Goal: Consume media (video, audio): Watch videos, listen to music or podcasts

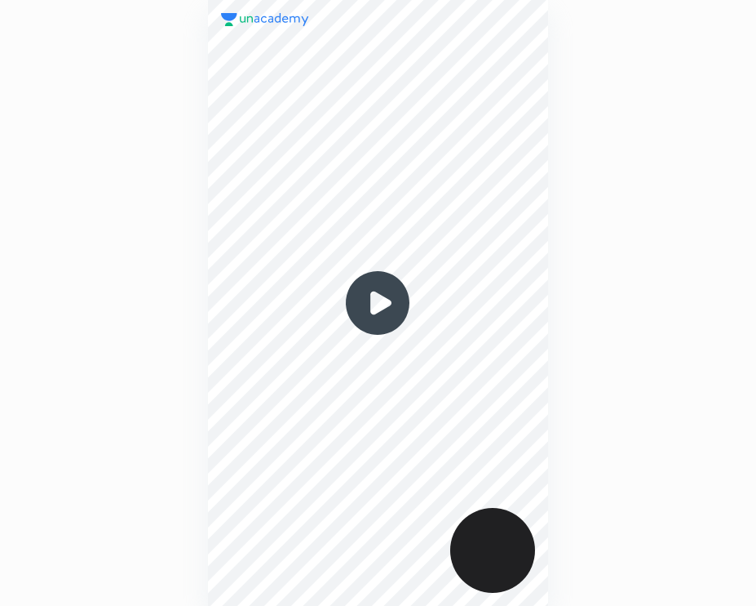
scroll to position [605, 495]
click at [394, 293] on img at bounding box center [378, 303] width 78 height 78
click at [376, 317] on img at bounding box center [378, 303] width 78 height 78
click at [376, 316] on img at bounding box center [378, 303] width 78 height 78
click at [377, 313] on img at bounding box center [378, 303] width 78 height 78
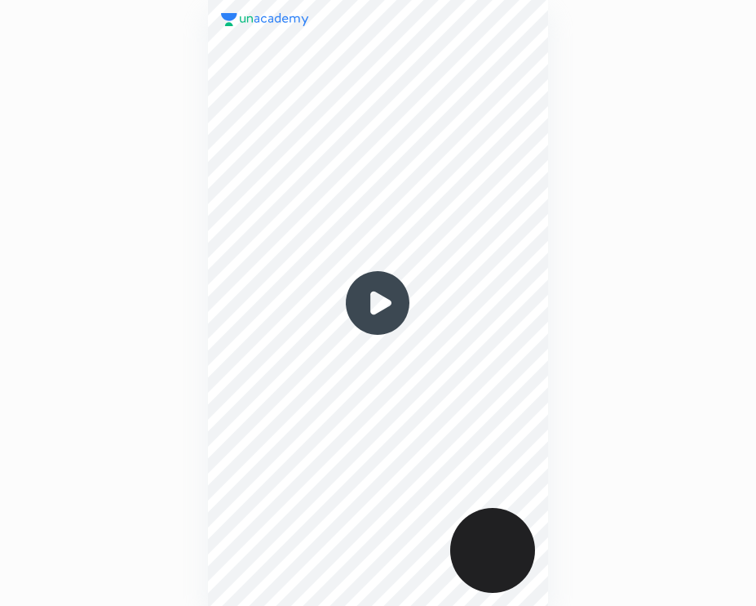
click at [377, 312] on img at bounding box center [378, 303] width 78 height 78
click at [385, 266] on img at bounding box center [378, 303] width 78 height 78
click at [370, 324] on img at bounding box center [378, 303] width 78 height 78
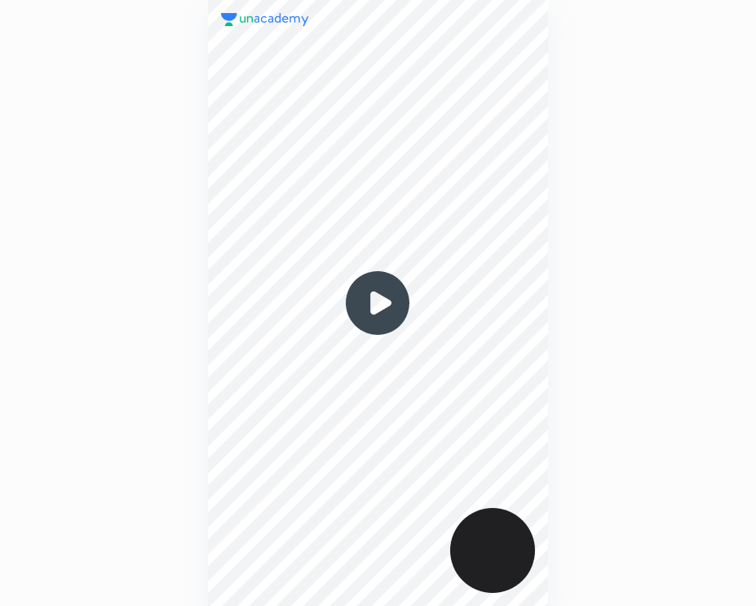
click at [370, 324] on img at bounding box center [378, 303] width 78 height 78
click at [379, 302] on img at bounding box center [378, 303] width 78 height 78
click at [379, 301] on img at bounding box center [378, 303] width 78 height 78
click at [378, 300] on img at bounding box center [378, 303] width 78 height 78
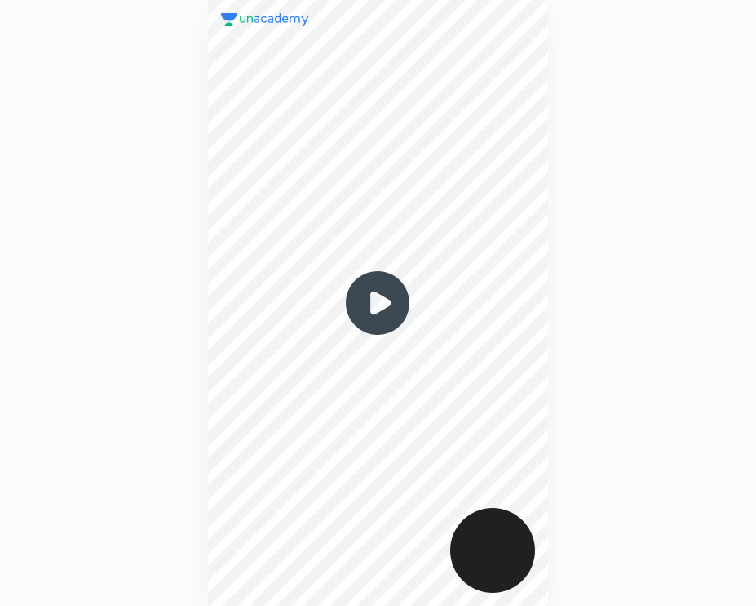
click at [379, 303] on img at bounding box center [378, 303] width 78 height 78
click at [379, 302] on img at bounding box center [378, 303] width 78 height 78
click at [366, 286] on img at bounding box center [378, 303] width 78 height 78
click at [367, 286] on img at bounding box center [378, 303] width 78 height 78
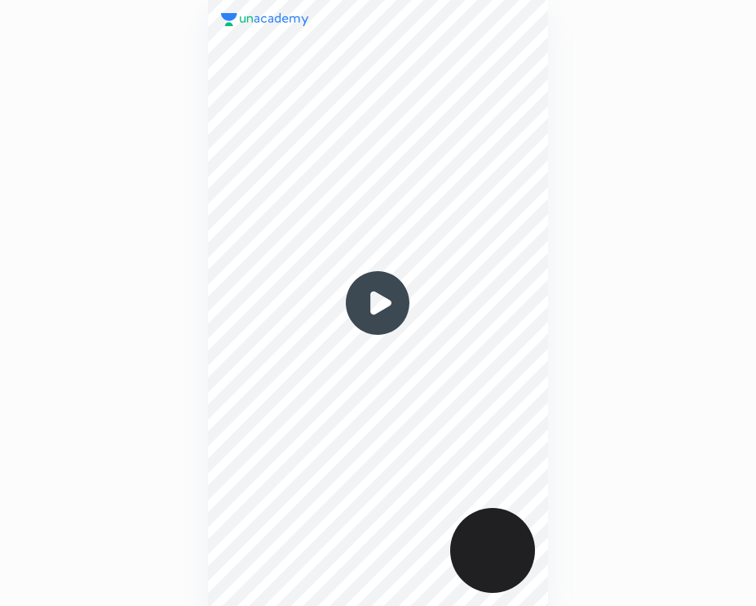
click at [368, 288] on img at bounding box center [378, 303] width 78 height 78
click at [375, 303] on img at bounding box center [378, 303] width 78 height 78
